Goal: Transaction & Acquisition: Subscribe to service/newsletter

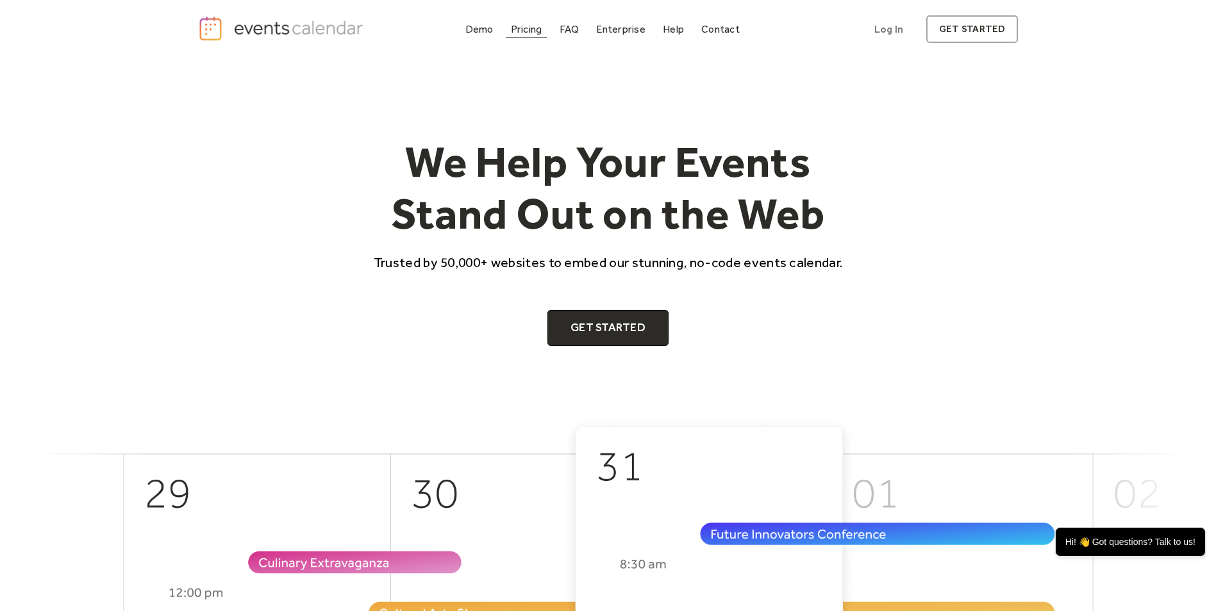
click at [527, 29] on div "Pricing" at bounding box center [526, 29] width 31 height 7
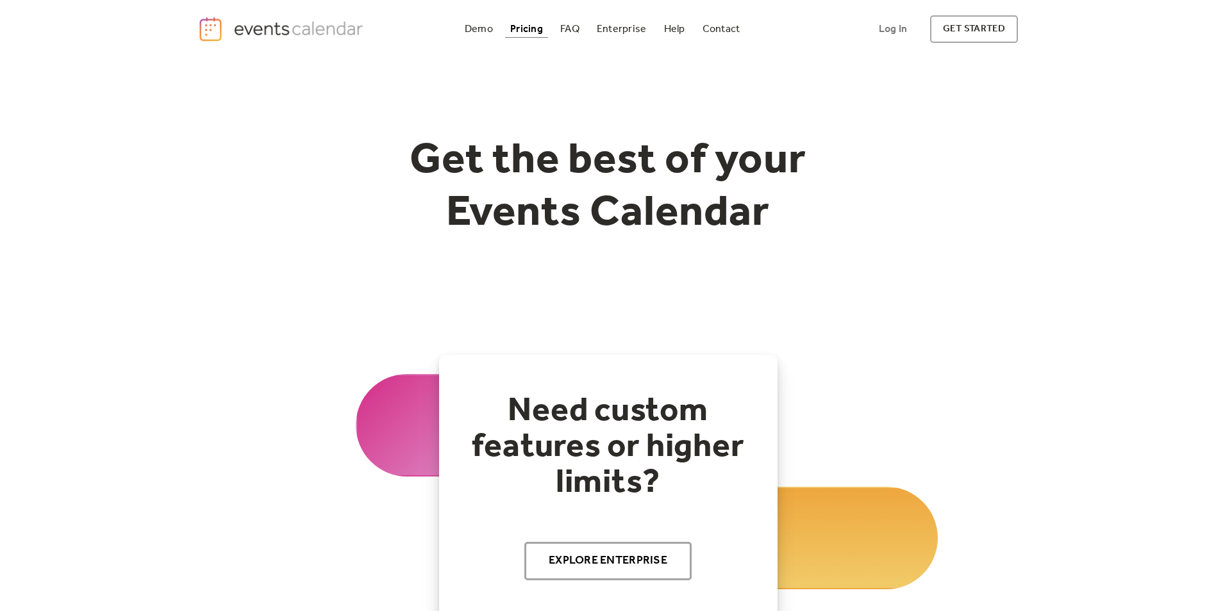
click at [527, 26] on div "Pricing" at bounding box center [526, 29] width 33 height 7
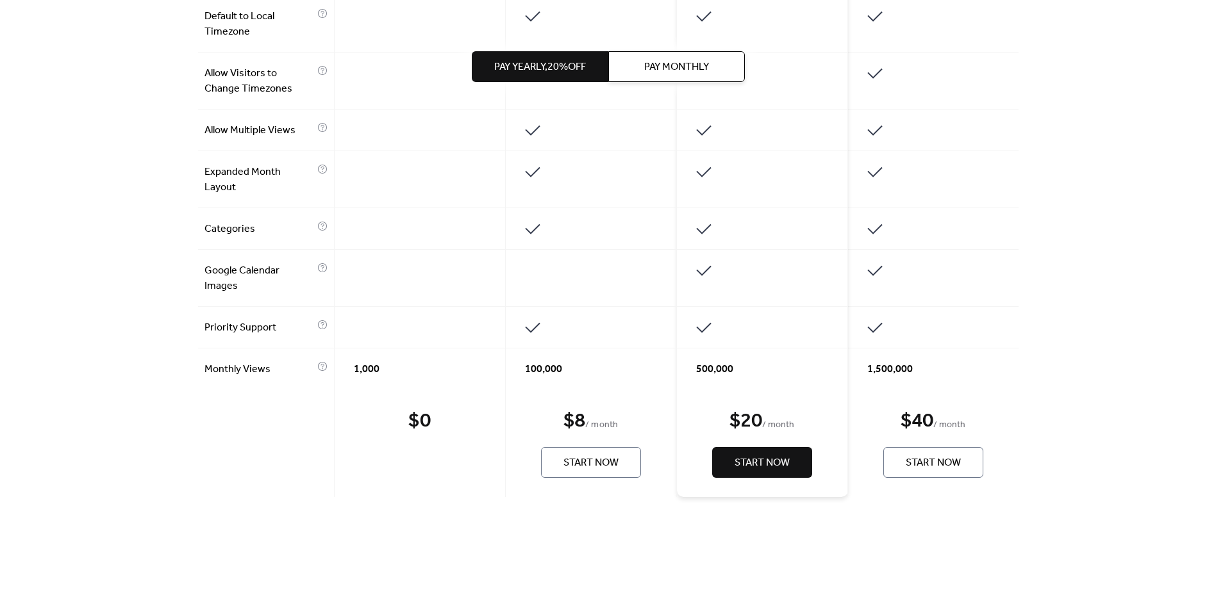
scroll to position [1089, 0]
